Goal: Entertainment & Leisure: Consume media (video, audio)

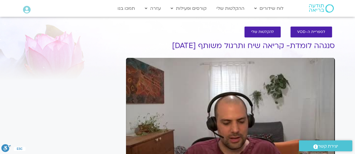
scroll to position [135, 0]
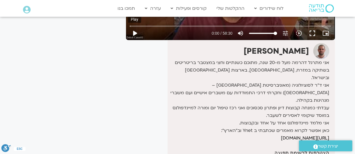
click at [135, 32] on button "play_arrow" at bounding box center [134, 33] width 13 height 13
click at [315, 33] on button "fullscreen" at bounding box center [311, 33] width 13 height 13
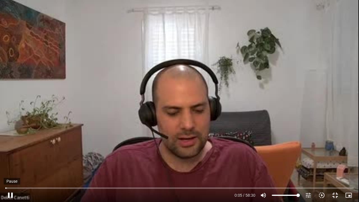
click at [12, 154] on button "pause" at bounding box center [10, 194] width 13 height 13
click at [330, 154] on button "fullscreen_exit" at bounding box center [334, 194] width 13 height 13
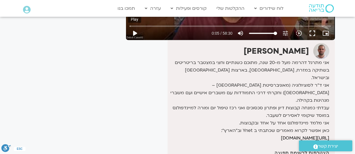
click at [137, 32] on button "play_arrow" at bounding box center [134, 33] width 13 height 13
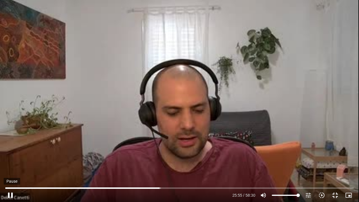
click at [11, 154] on button "pause" at bounding box center [10, 194] width 13 height 13
type input "1555.833423"
click at [332, 154] on button "fullscreen_exit" at bounding box center [334, 194] width 13 height 13
